Goal: Task Accomplishment & Management: Manage account settings

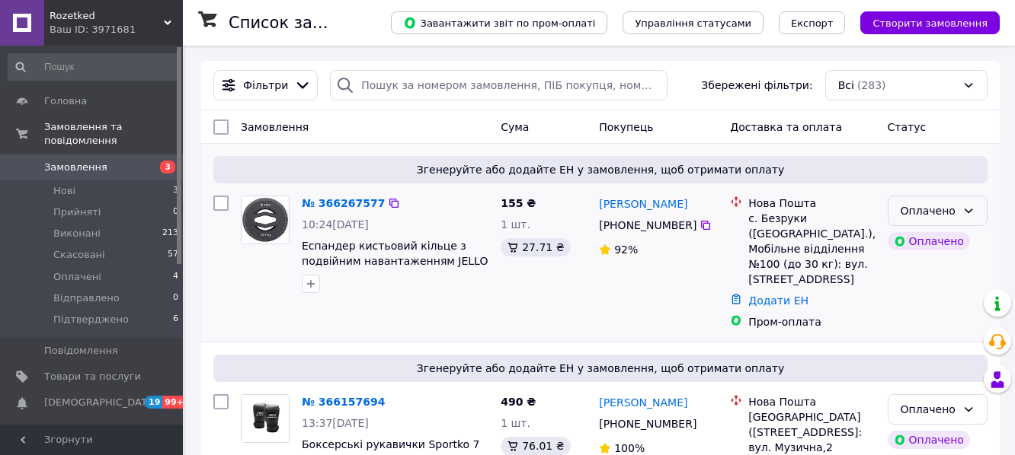
click at [939, 217] on div "Оплачено" at bounding box center [928, 211] width 56 height 17
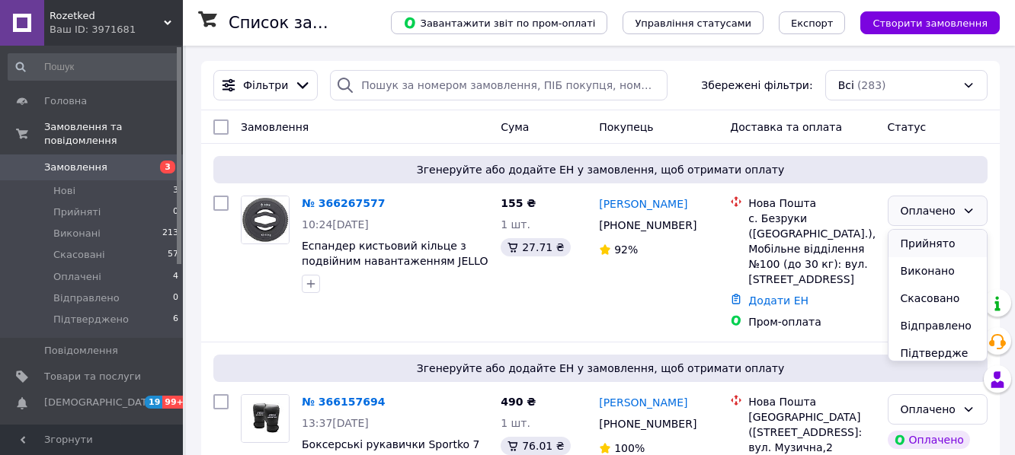
click at [919, 245] on li "Прийнято" at bounding box center [937, 243] width 98 height 27
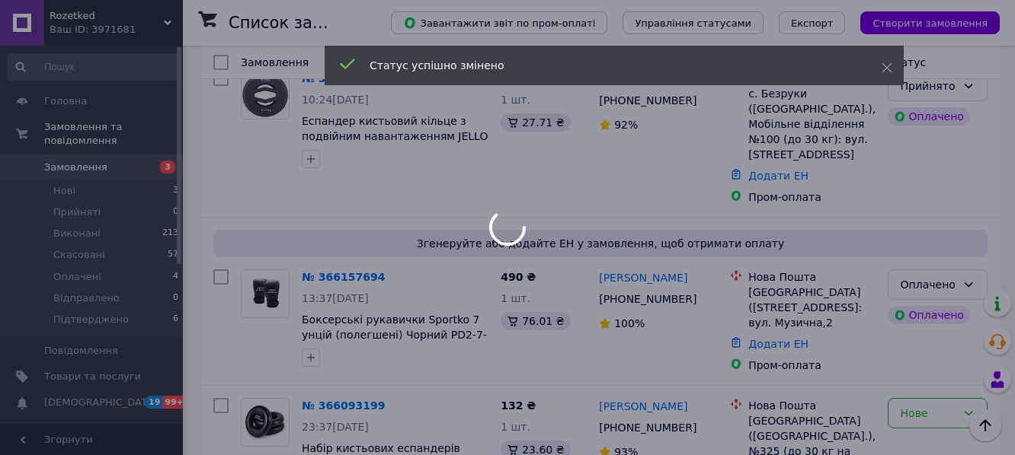
scroll to position [182, 0]
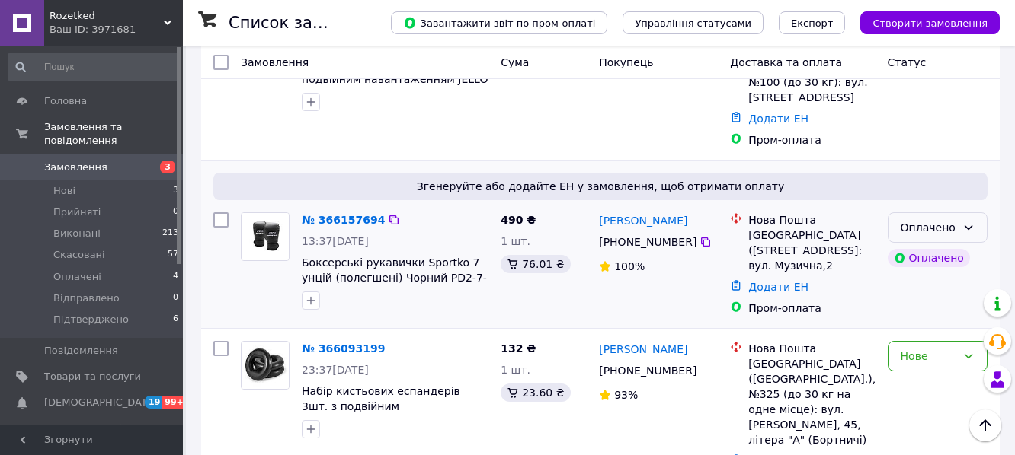
click at [939, 219] on div "Оплачено" at bounding box center [928, 227] width 56 height 17
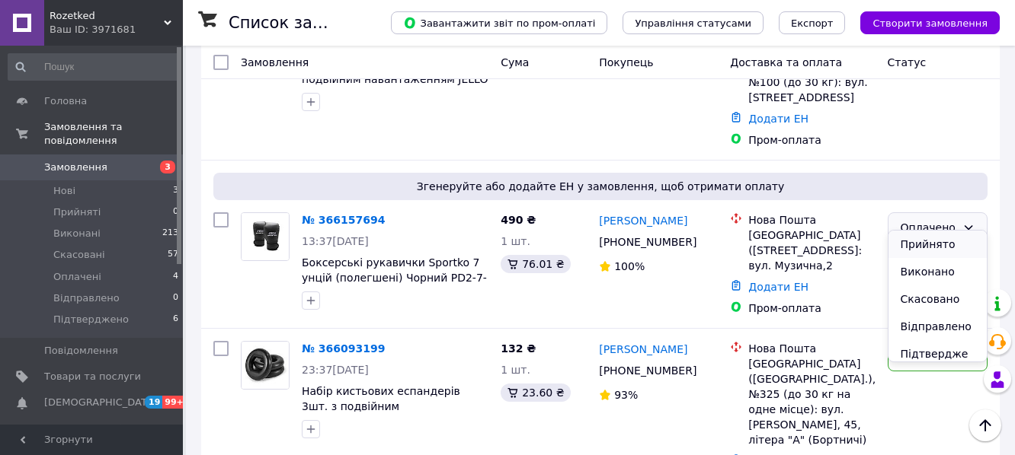
click at [933, 246] on li "Прийнято" at bounding box center [937, 244] width 98 height 27
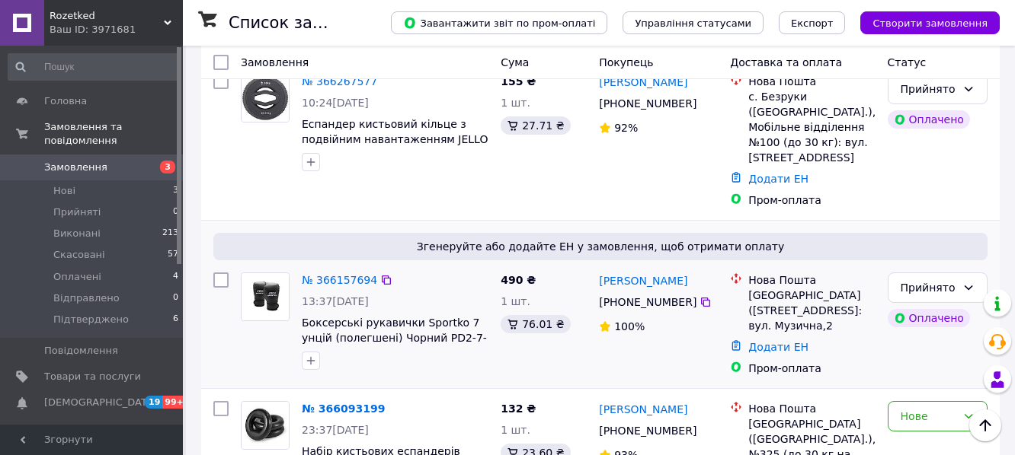
scroll to position [102, 0]
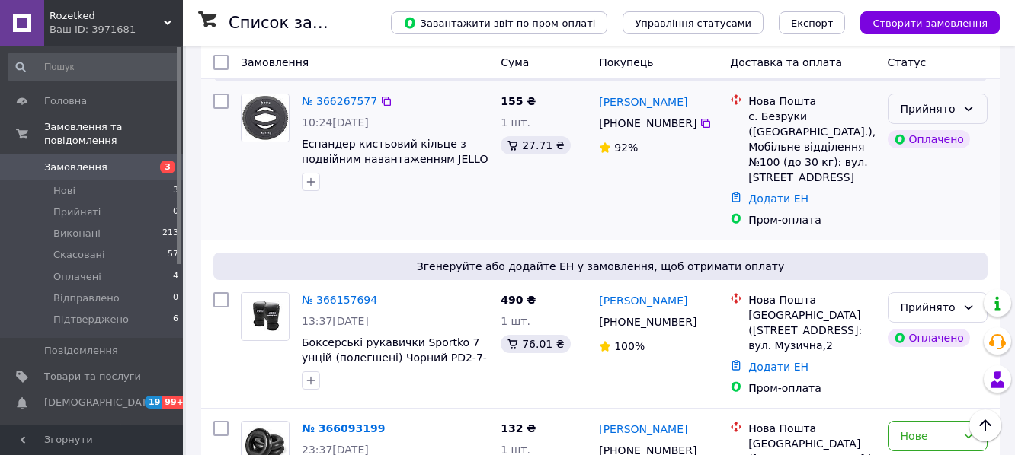
click at [957, 109] on div "Прийнято" at bounding box center [937, 109] width 100 height 30
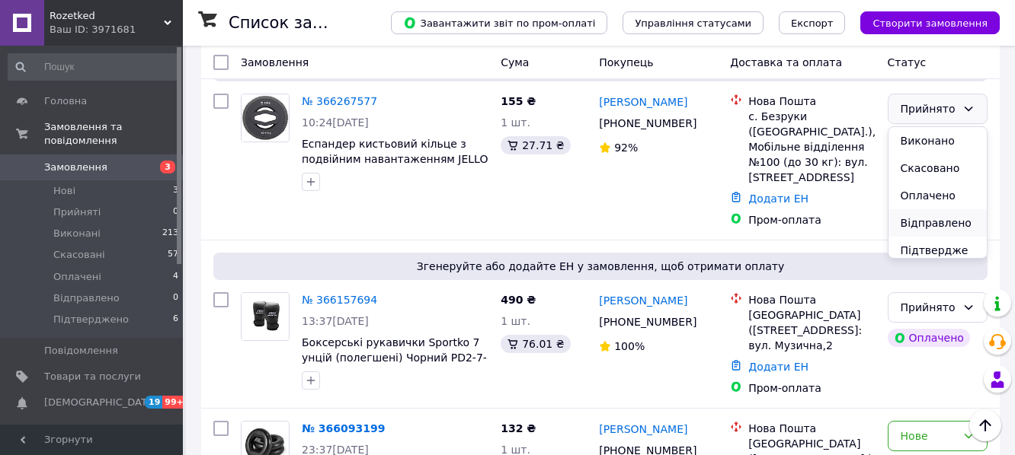
scroll to position [21, 0]
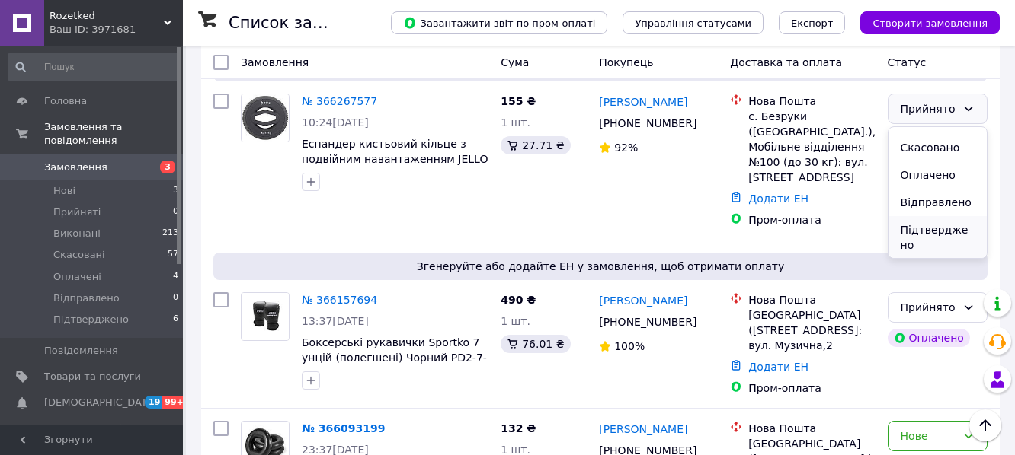
click at [927, 231] on li "Підтверджено" at bounding box center [937, 237] width 98 height 43
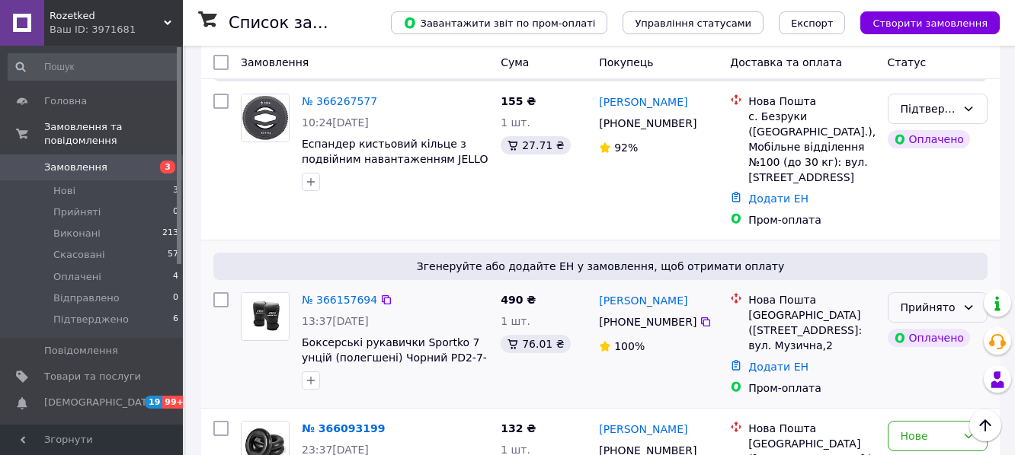
click at [916, 299] on div "Прийнято" at bounding box center [928, 307] width 56 height 17
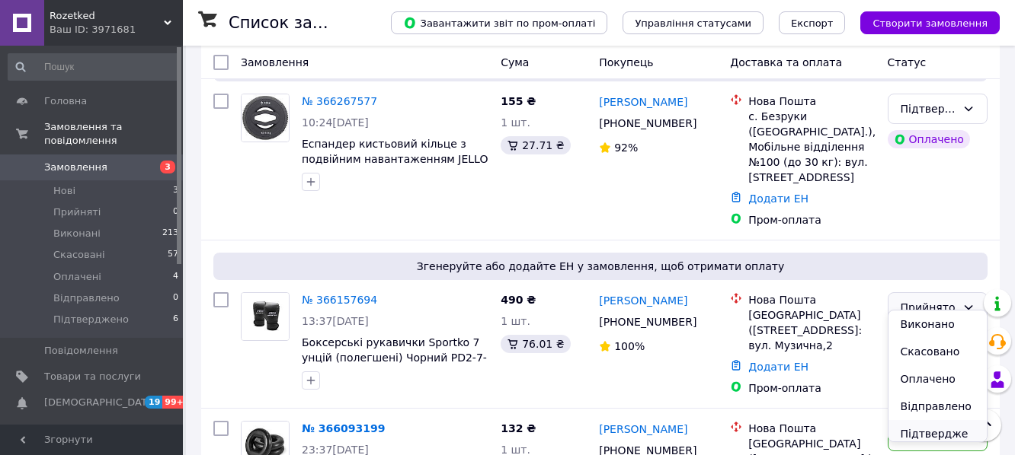
click at [938, 433] on li "Підтверджено" at bounding box center [937, 441] width 98 height 43
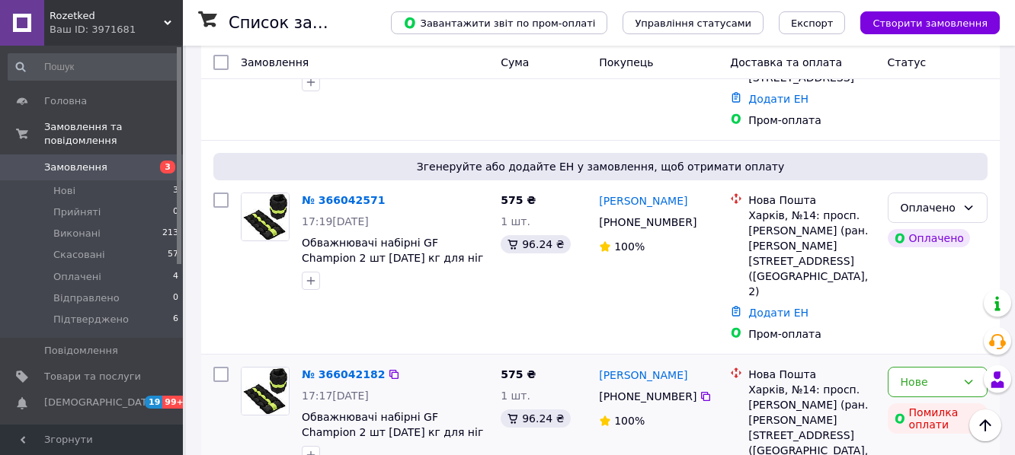
scroll to position [899, 0]
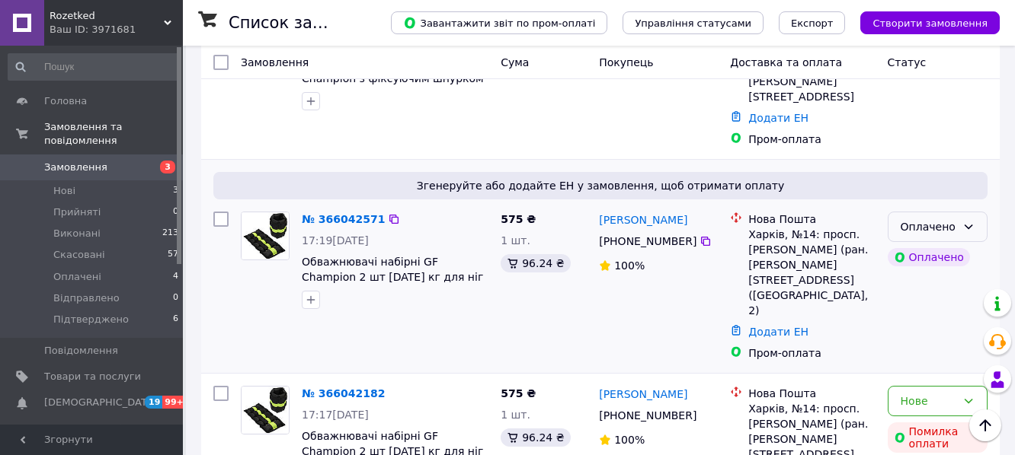
click at [973, 221] on icon at bounding box center [968, 227] width 12 height 12
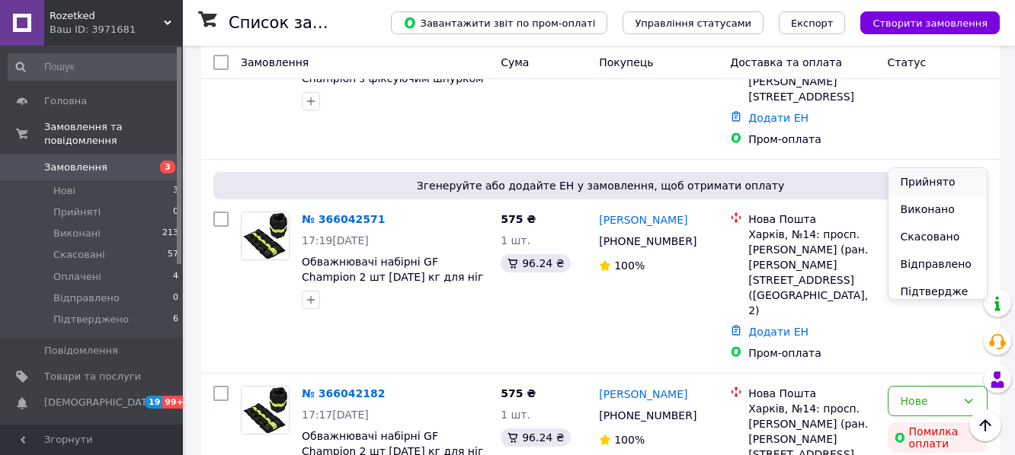
click at [935, 184] on li "Прийнято" at bounding box center [937, 181] width 98 height 27
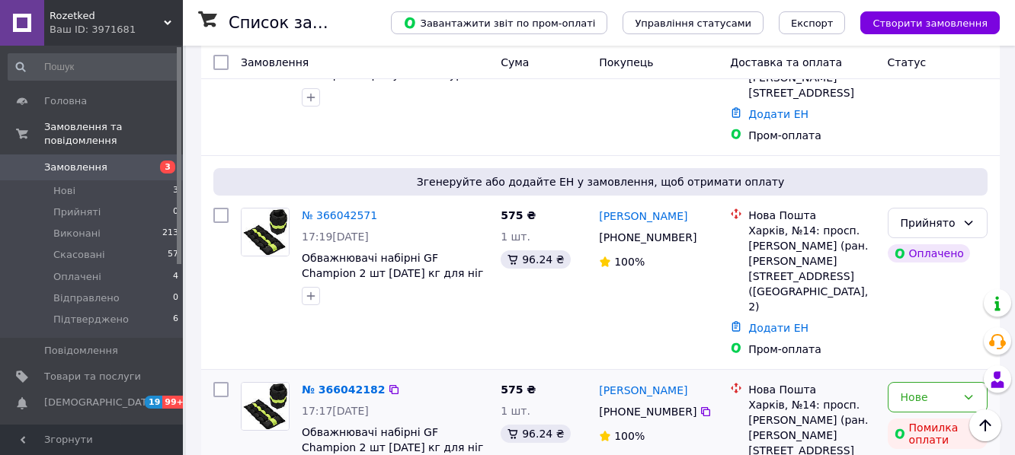
scroll to position [895, 0]
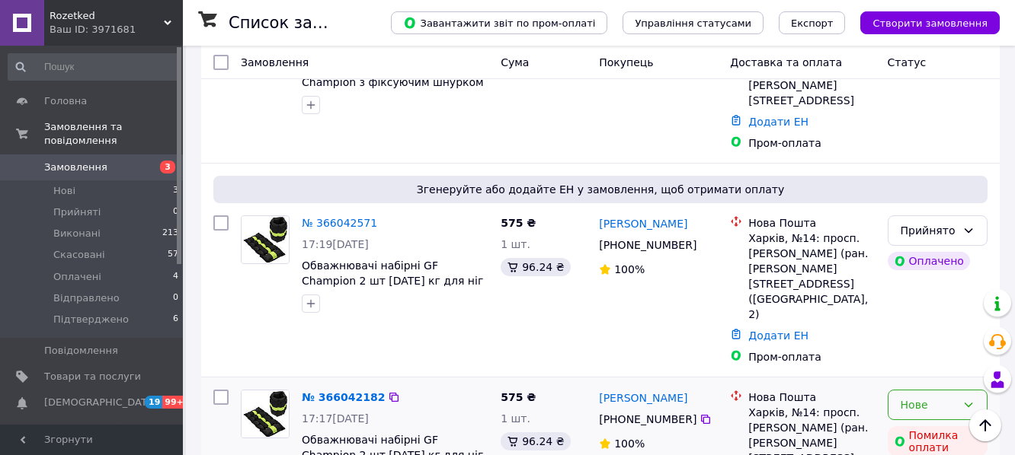
click at [957, 390] on div "Нове" at bounding box center [937, 405] width 100 height 30
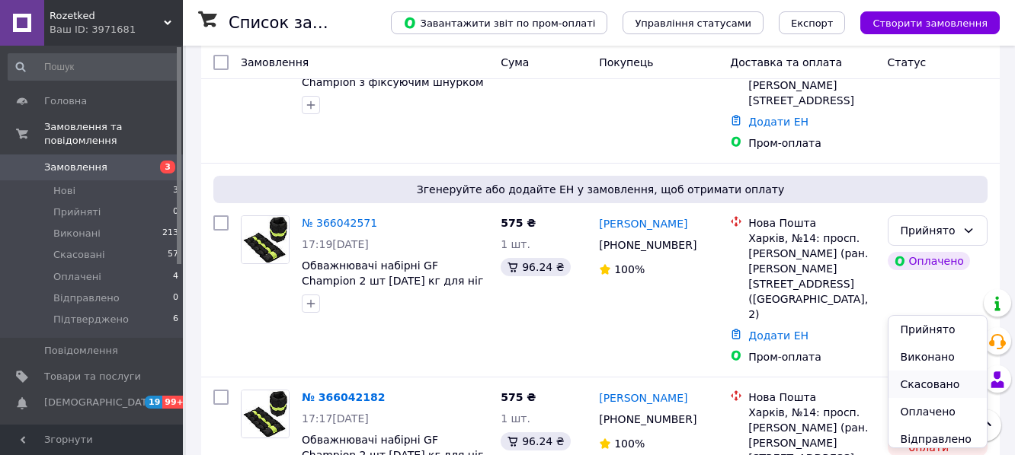
scroll to position [49, 0]
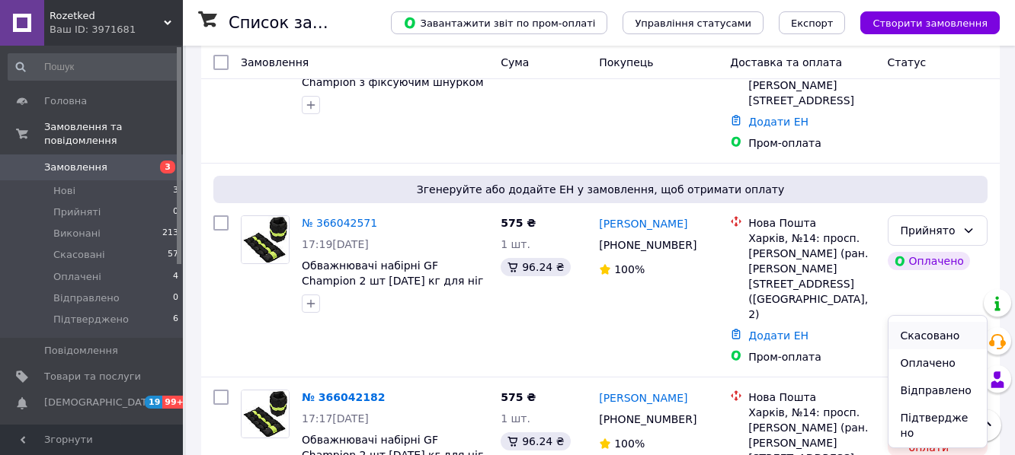
click at [935, 340] on li "Скасовано" at bounding box center [937, 335] width 98 height 27
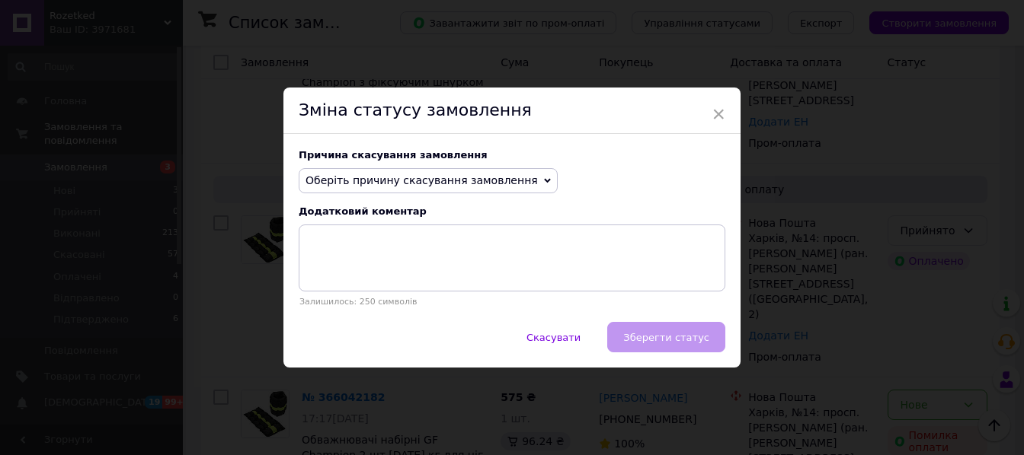
click at [484, 178] on span "Оберіть причину скасування замовлення" at bounding box center [421, 180] width 232 height 12
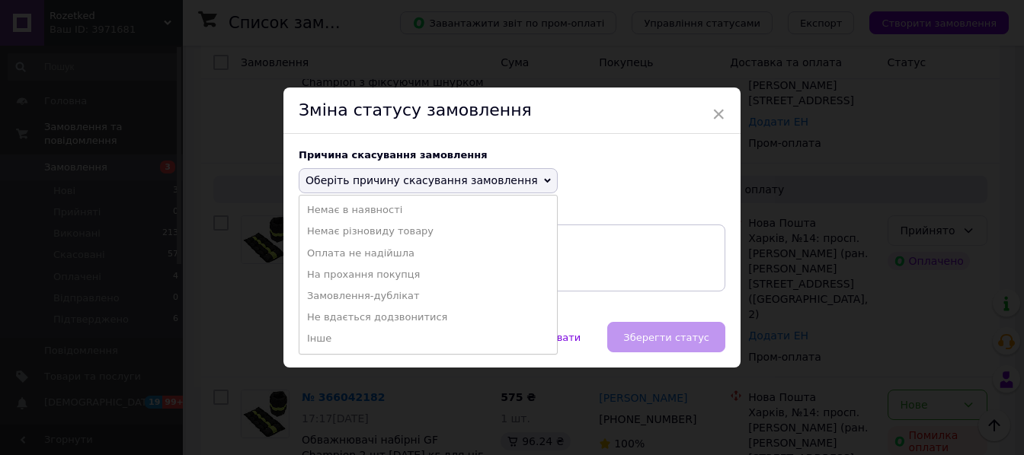
click at [399, 292] on li "Замовлення-дублікат" at bounding box center [427, 296] width 257 height 21
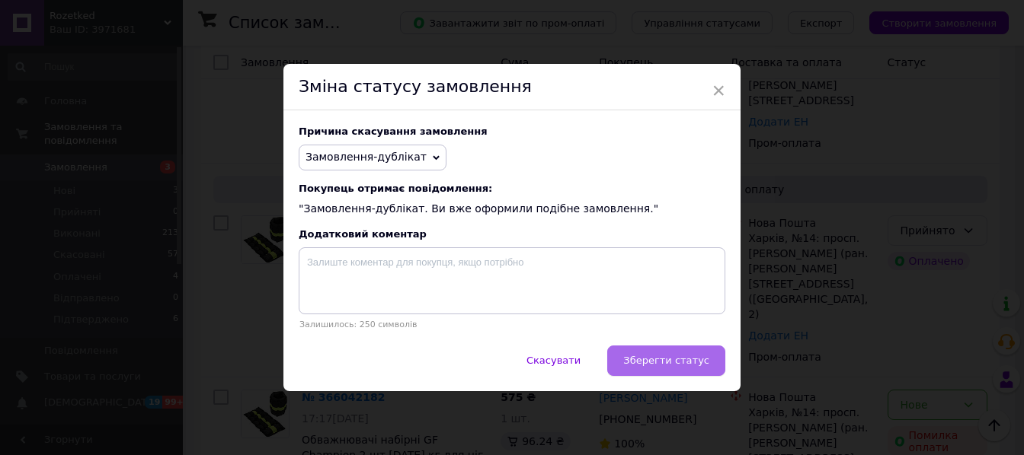
click at [659, 355] on span "Зберегти статус" at bounding box center [666, 360] width 86 height 11
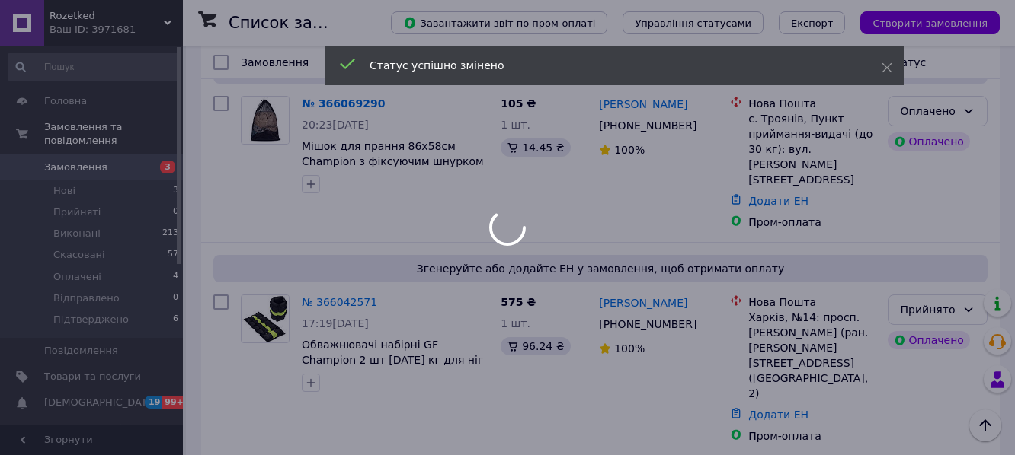
scroll to position [829, 0]
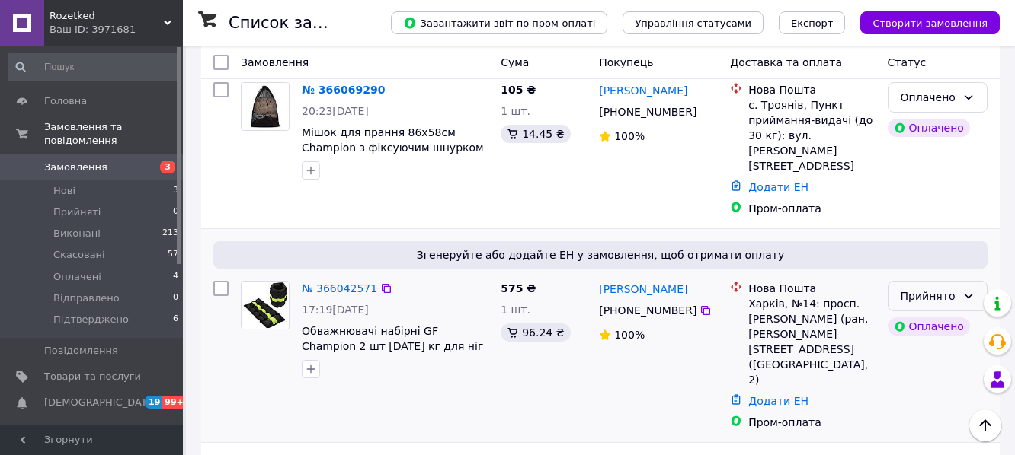
click at [948, 288] on div "Прийнято" at bounding box center [928, 296] width 56 height 17
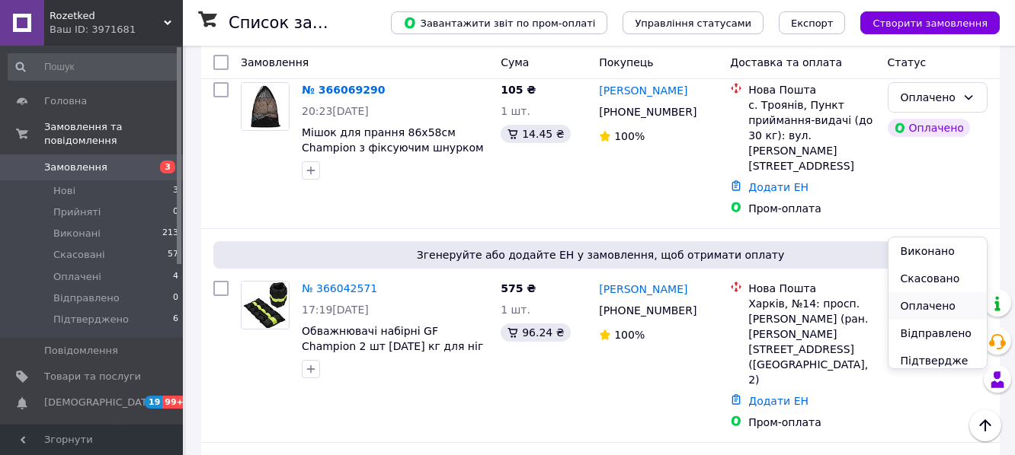
scroll to position [21, 0]
click at [938, 337] on li "Підтверджено" at bounding box center [937, 347] width 98 height 43
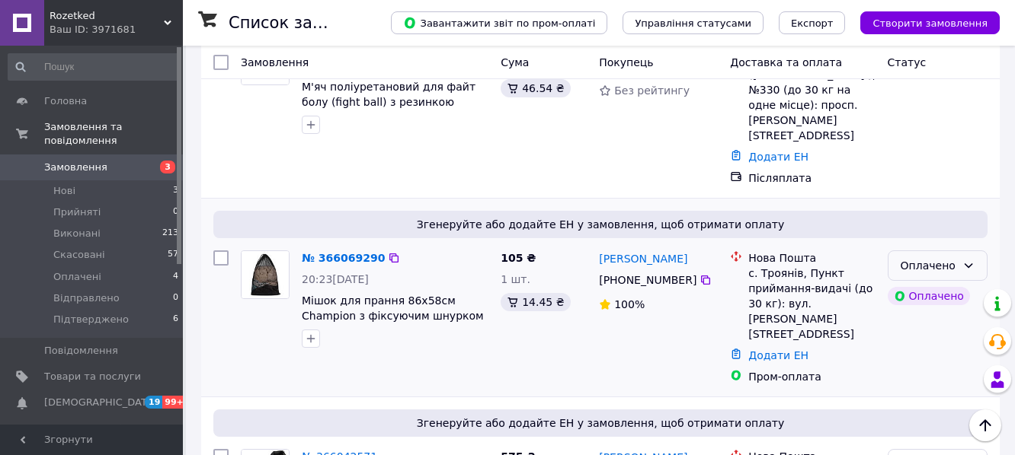
scroll to position [648, 0]
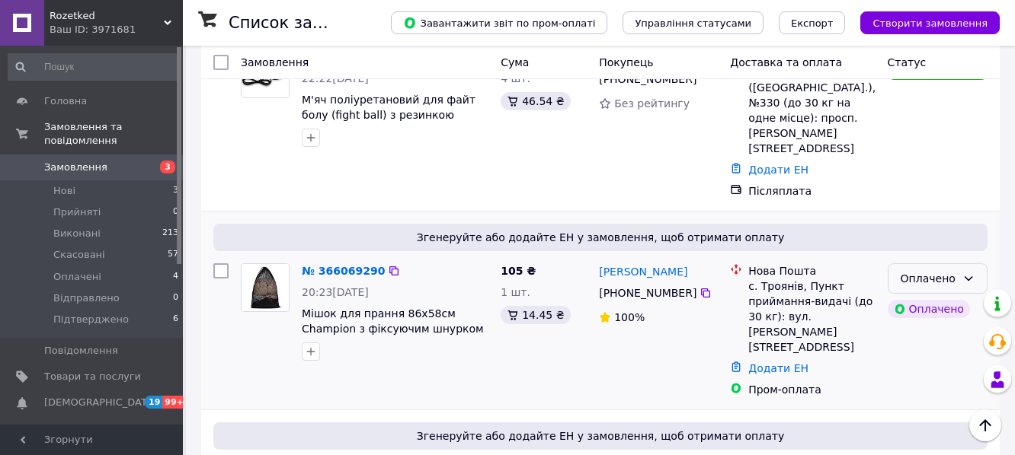
click at [935, 270] on div "Оплачено" at bounding box center [928, 278] width 56 height 17
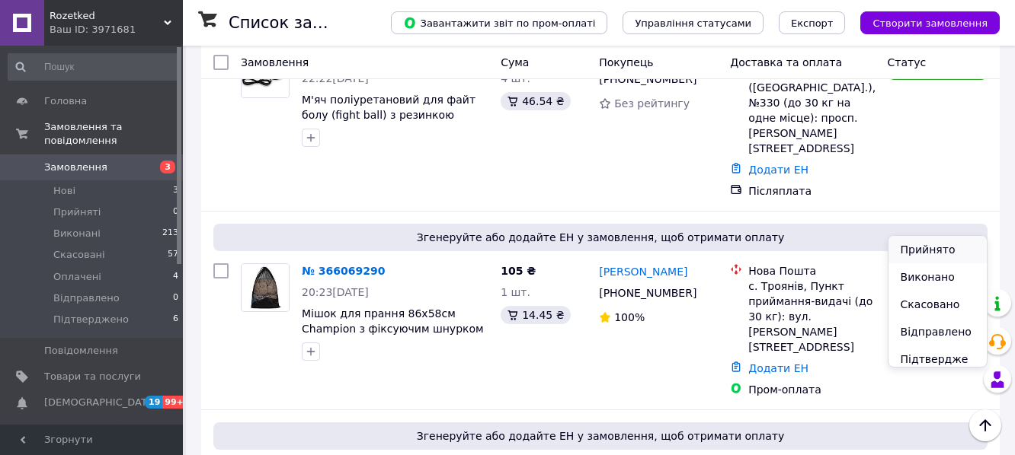
click at [928, 249] on li "Прийнято" at bounding box center [937, 249] width 98 height 27
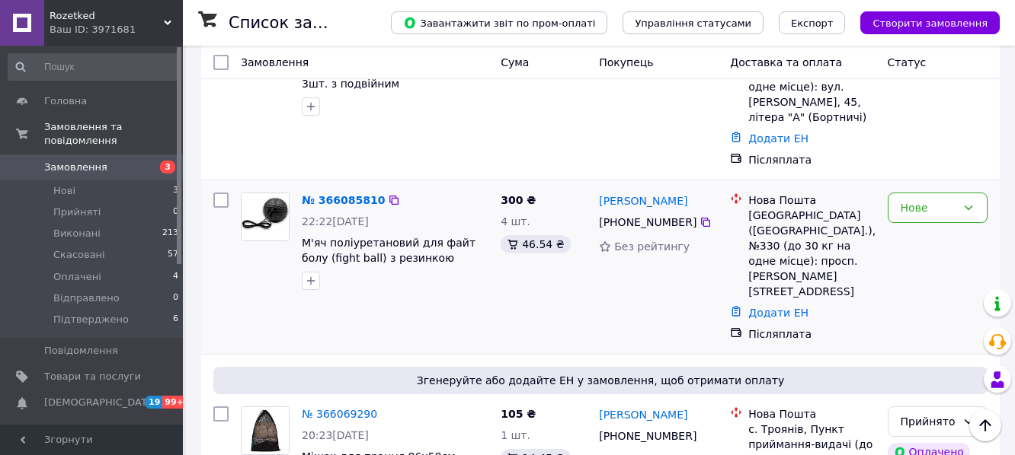
scroll to position [523, 0]
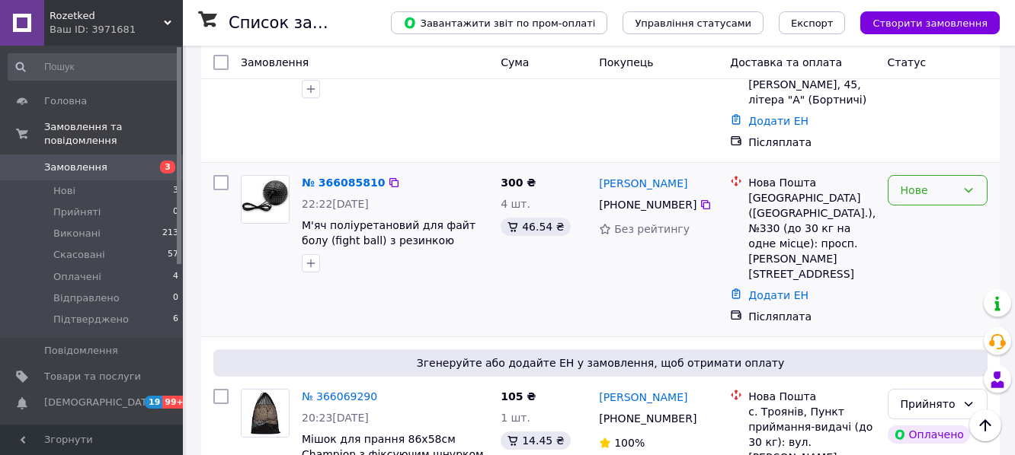
click at [934, 182] on div "Нове" at bounding box center [928, 190] width 56 height 17
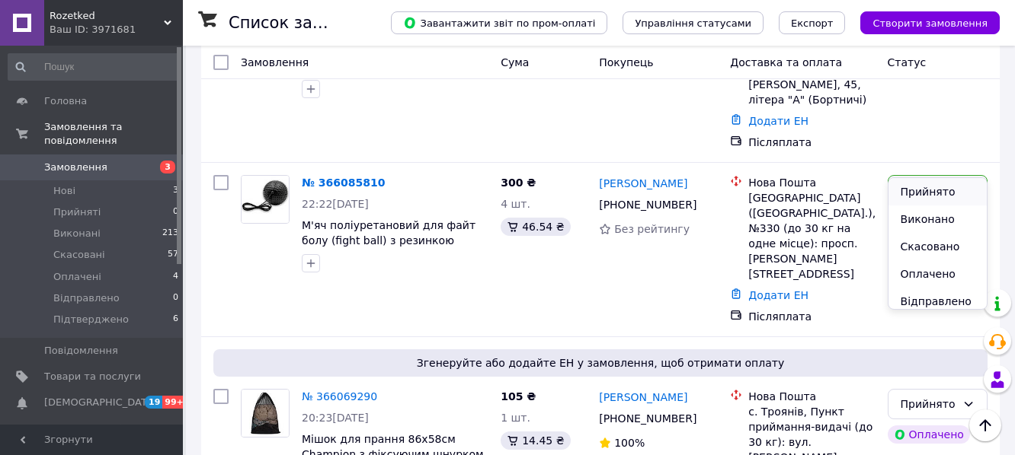
click at [925, 187] on li "Прийнято" at bounding box center [937, 191] width 98 height 27
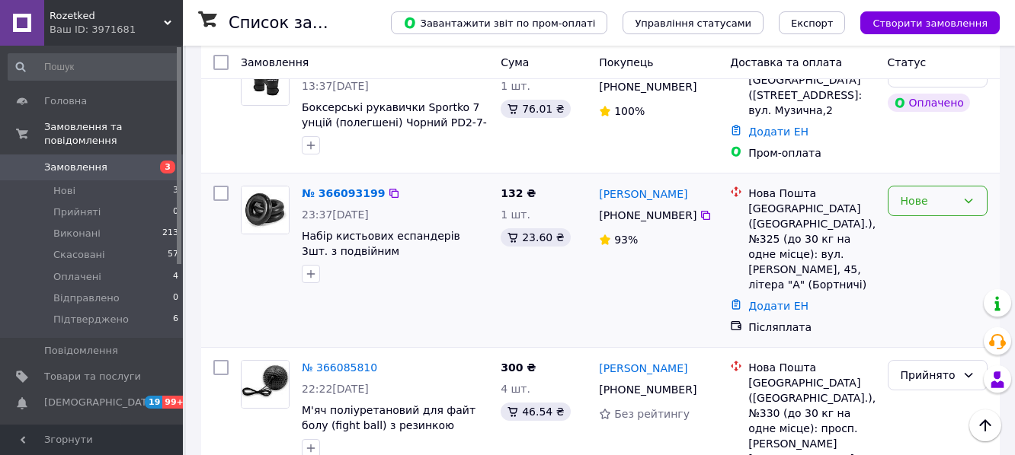
scroll to position [332, 0]
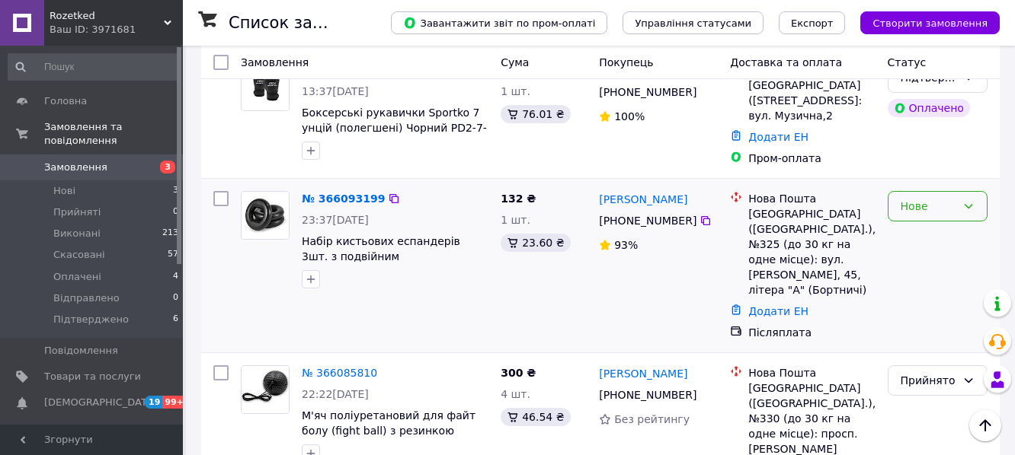
click at [933, 198] on div "Нове" at bounding box center [928, 206] width 56 height 17
click at [923, 225] on li "Прийнято" at bounding box center [937, 222] width 98 height 27
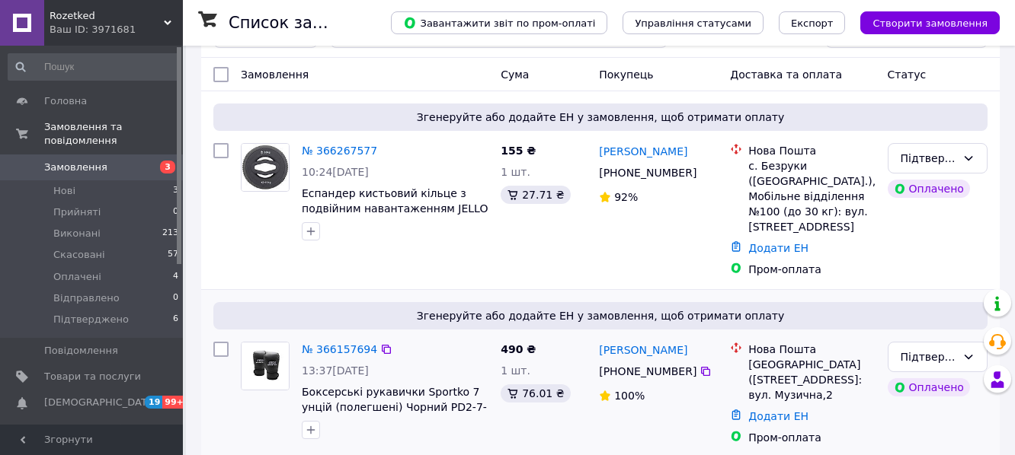
scroll to position [0, 0]
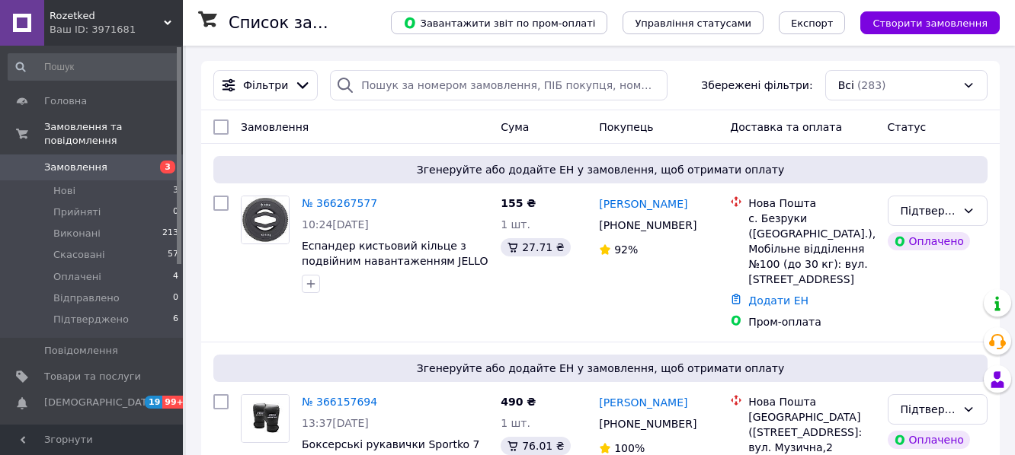
click at [489, 133] on div "Замовлення" at bounding box center [365, 126] width 260 height 27
click at [463, 121] on div "Замовлення" at bounding box center [365, 126] width 260 height 27
click at [458, 123] on div "Замовлення" at bounding box center [365, 126] width 260 height 27
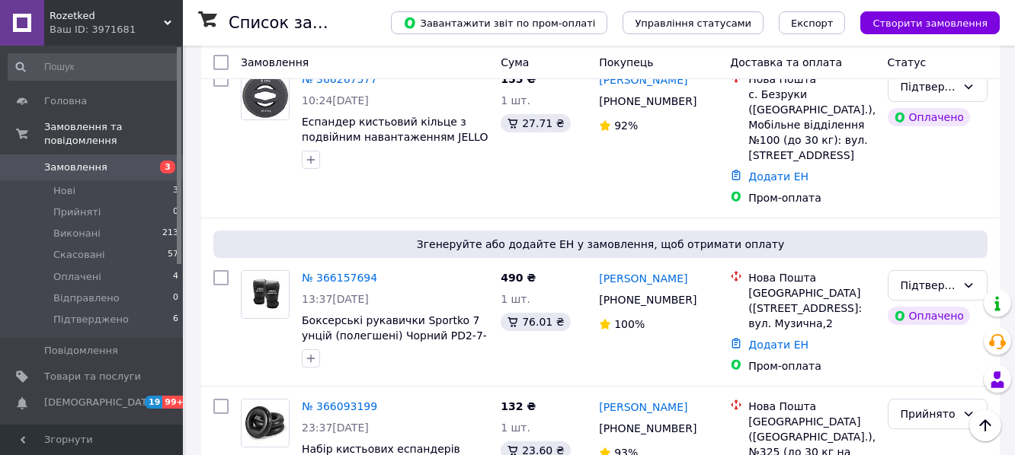
scroll to position [181, 0]
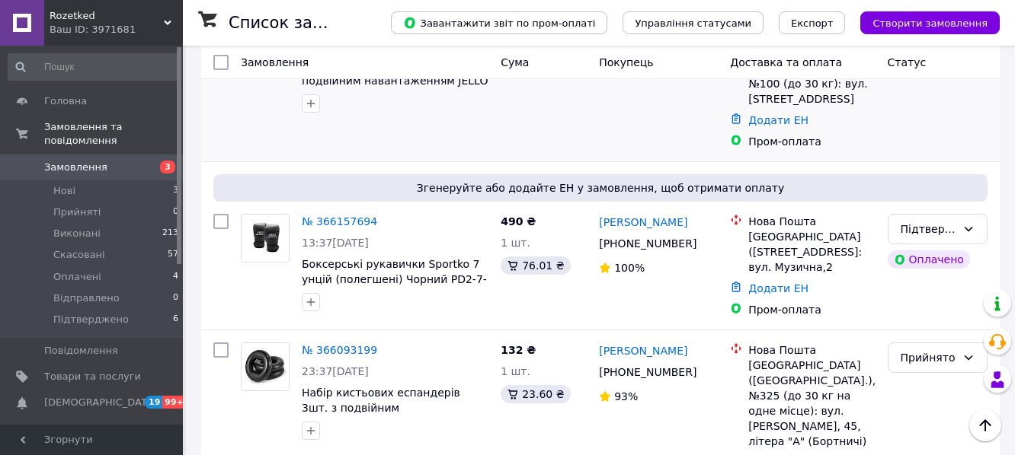
click at [468, 136] on div "№ 366267577 10:24[DATE] Еспандер кистьовий кільце з подвійним навантаженням JEL…" at bounding box center [365, 82] width 260 height 146
click at [462, 181] on span "Згенеруйте або додайте ЕН у замовлення, щоб отримати оплату" at bounding box center [600, 188] width 762 height 15
click at [423, 181] on span "Згенеруйте або додайте ЕН у замовлення, щоб отримати оплату" at bounding box center [600, 188] width 762 height 15
click at [418, 181] on span "Згенеруйте або додайте ЕН у замовлення, щоб отримати оплату" at bounding box center [600, 188] width 762 height 15
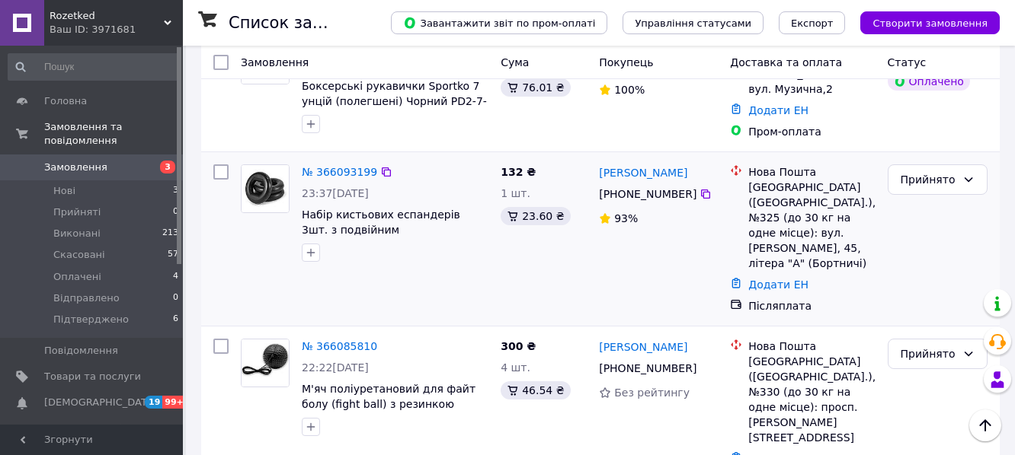
scroll to position [338, 0]
